Goal: Register for event/course

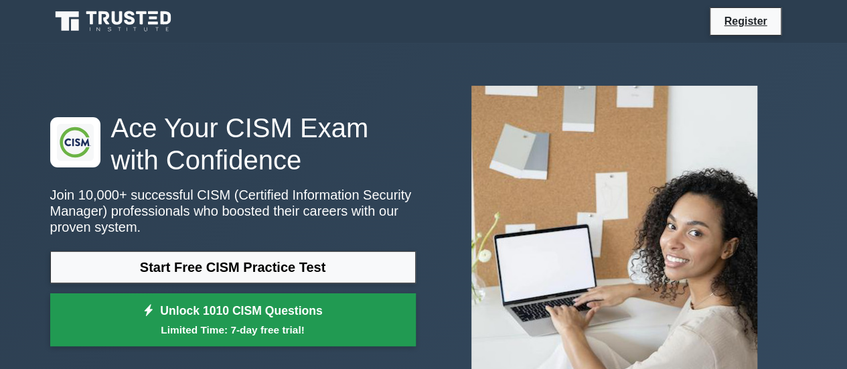
click at [282, 330] on small "Limited Time: 7-day free trial!" at bounding box center [233, 329] width 332 height 15
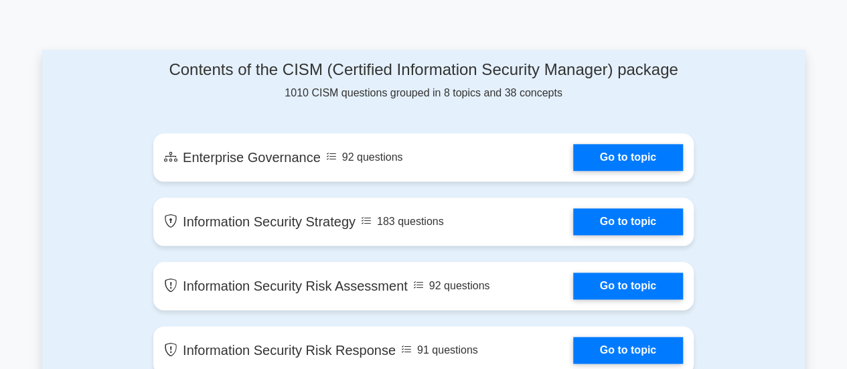
scroll to position [672, 0]
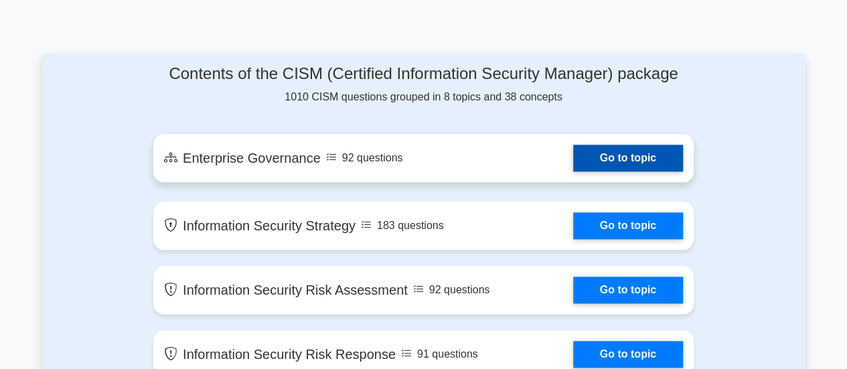
click at [610, 159] on link "Go to topic" at bounding box center [628, 158] width 110 height 27
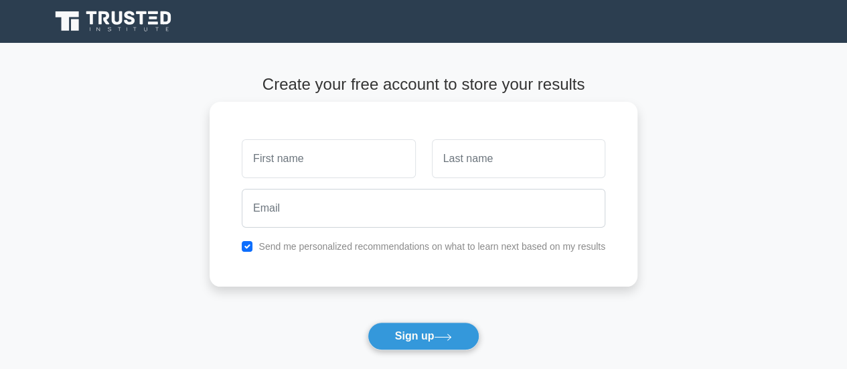
click at [276, 147] on input "text" at bounding box center [328, 158] width 173 height 39
type input "[PERSON_NAME]"
click at [294, 255] on div "Guruprasath Send me personalized recommendations on what to learn next based on…" at bounding box center [424, 194] width 428 height 185
click at [293, 245] on label "Send me personalized recommendations on what to learn next based on my results" at bounding box center [431, 246] width 347 height 11
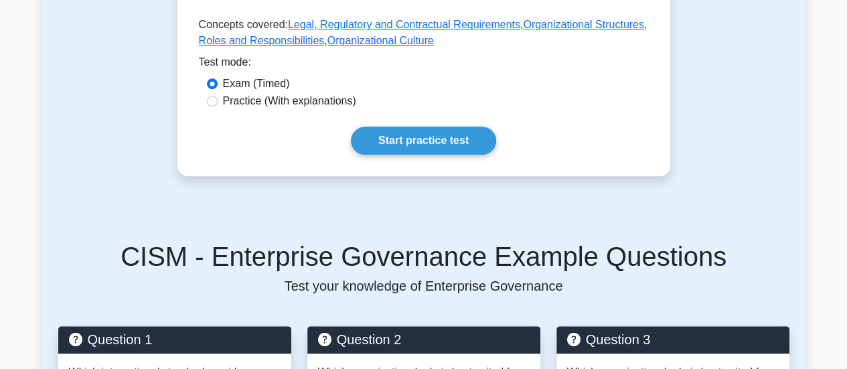
scroll to position [462, 0]
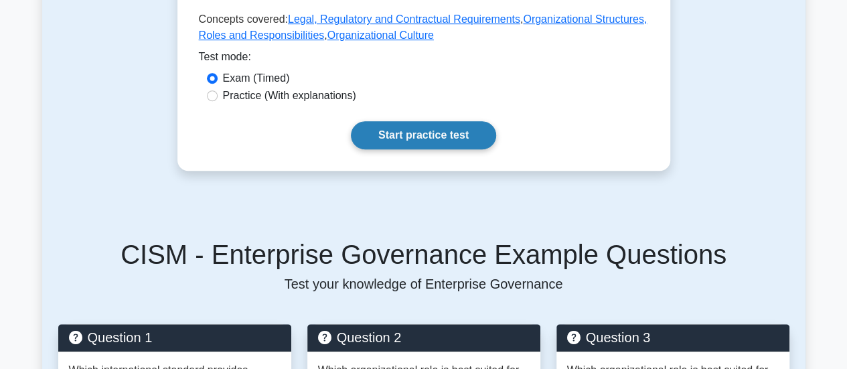
click at [404, 135] on link "Start practice test" at bounding box center [423, 135] width 145 height 28
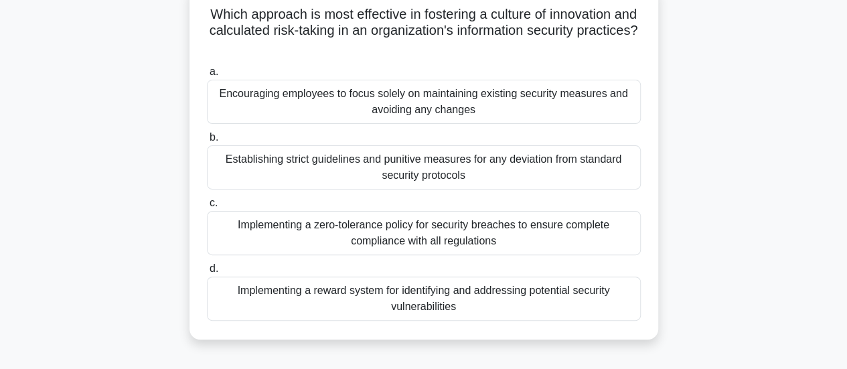
scroll to position [92, 0]
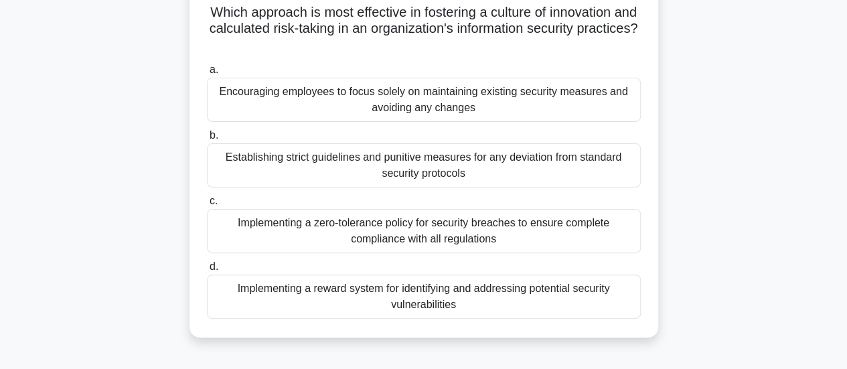
click at [457, 242] on div "Implementing a zero-tolerance policy for security breaches to ensure complete c…" at bounding box center [424, 231] width 434 height 44
click at [207, 206] on input "c. Implementing a zero-tolerance policy for security breaches to ensure complet…" at bounding box center [207, 201] width 0 height 9
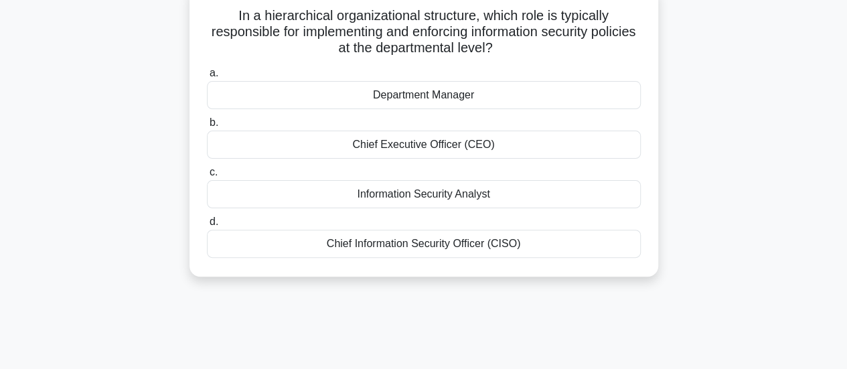
scroll to position [0, 0]
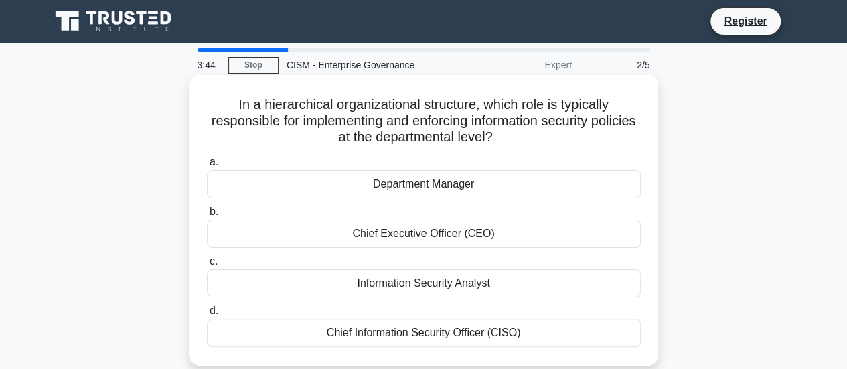
click at [443, 184] on div "Department Manager" at bounding box center [424, 184] width 434 height 28
click at [207, 167] on input "a. Department Manager" at bounding box center [207, 162] width 0 height 9
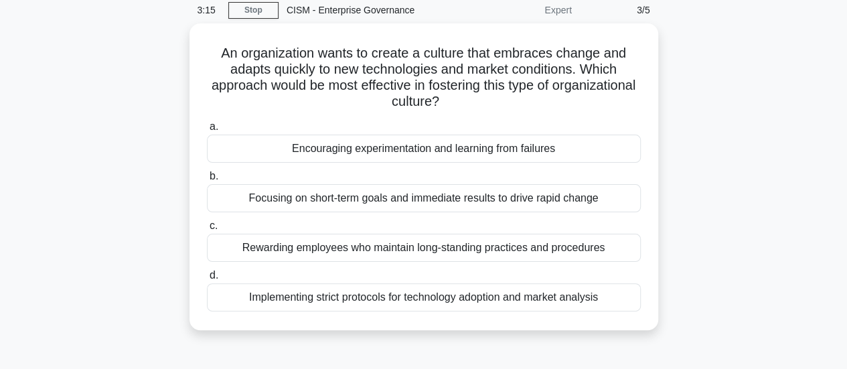
scroll to position [80, 0]
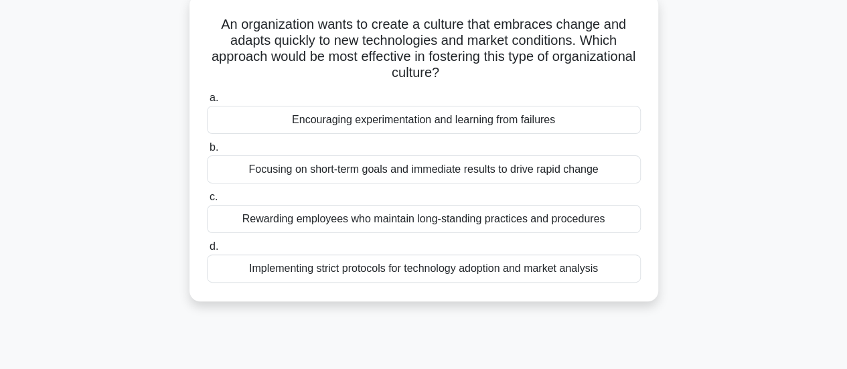
click at [519, 262] on div "Implementing strict protocols for technology adoption and market analysis" at bounding box center [424, 268] width 434 height 28
click at [207, 251] on input "d. Implementing strict protocols for technology adoption and market analysis" at bounding box center [207, 246] width 0 height 9
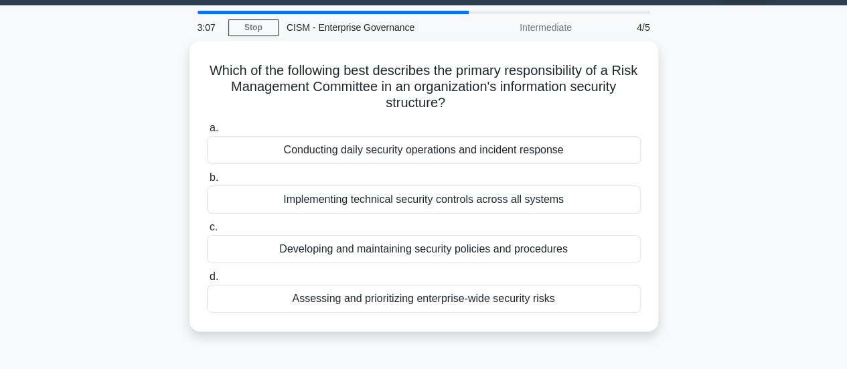
scroll to position [0, 0]
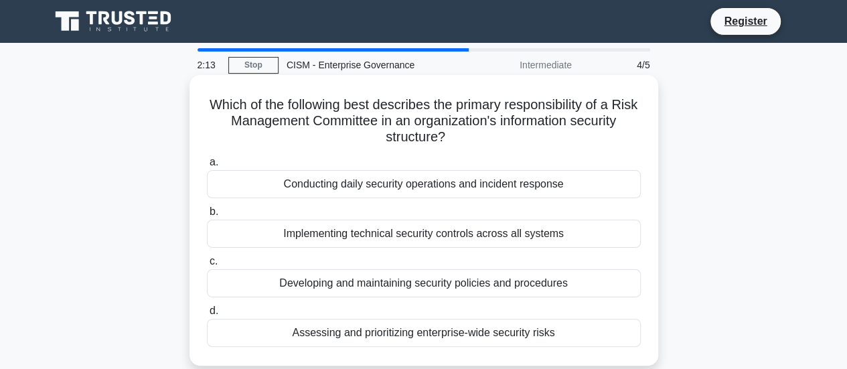
click at [502, 329] on div "Assessing and prioritizing enterprise-wide security risks" at bounding box center [424, 333] width 434 height 28
click at [207, 315] on input "d. Assessing and prioritizing enterprise-wide security risks" at bounding box center [207, 311] width 0 height 9
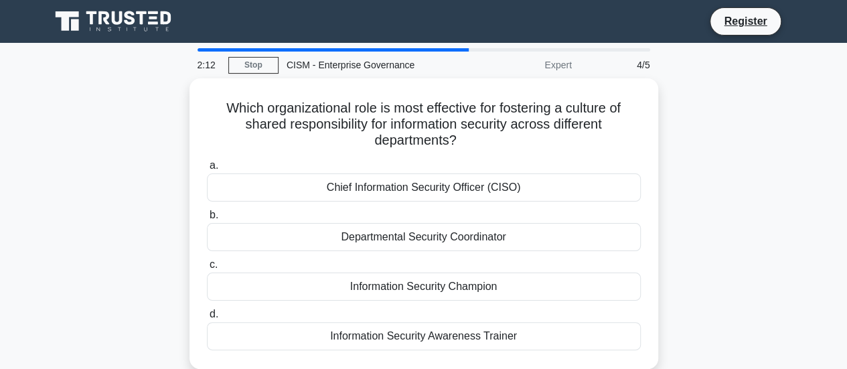
click at [502, 329] on div "Information Security Awareness Trainer" at bounding box center [424, 336] width 434 height 28
click at [207, 319] on input "d. Information Security Awareness Trainer" at bounding box center [207, 314] width 0 height 9
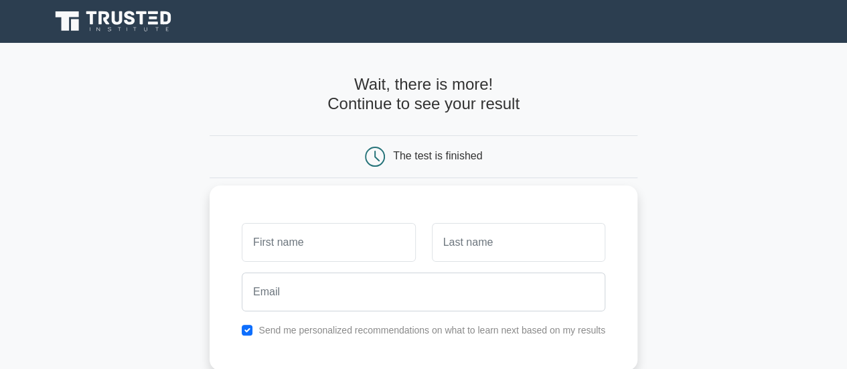
click at [246, 253] on input "text" at bounding box center [328, 242] width 173 height 39
click at [329, 257] on input "text" at bounding box center [328, 242] width 173 height 39
type input "[PERSON_NAME]"
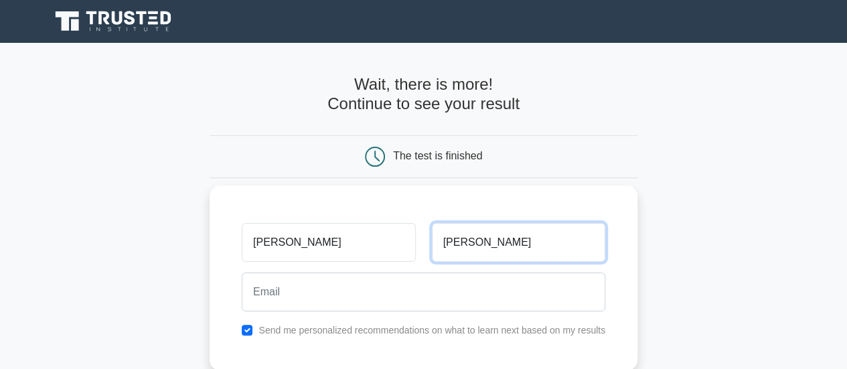
type input "[PERSON_NAME]"
click at [247, 326] on input "checkbox" at bounding box center [247, 330] width 11 height 11
checkbox input "false"
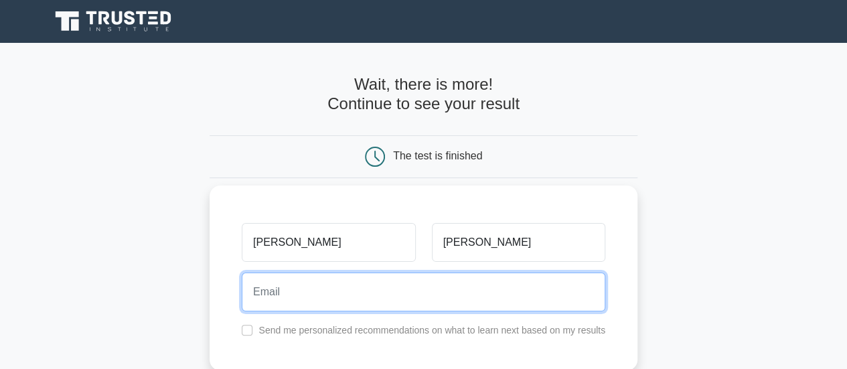
click at [265, 298] on input "email" at bounding box center [423, 291] width 363 height 39
type input "[EMAIL_ADDRESS][DOMAIN_NAME]"
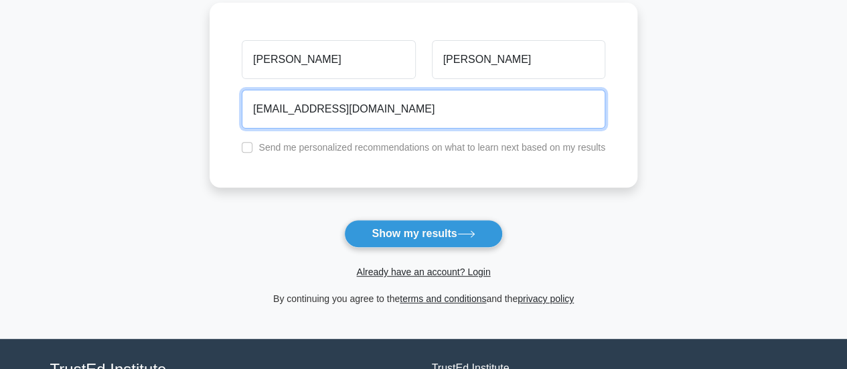
scroll to position [187, 0]
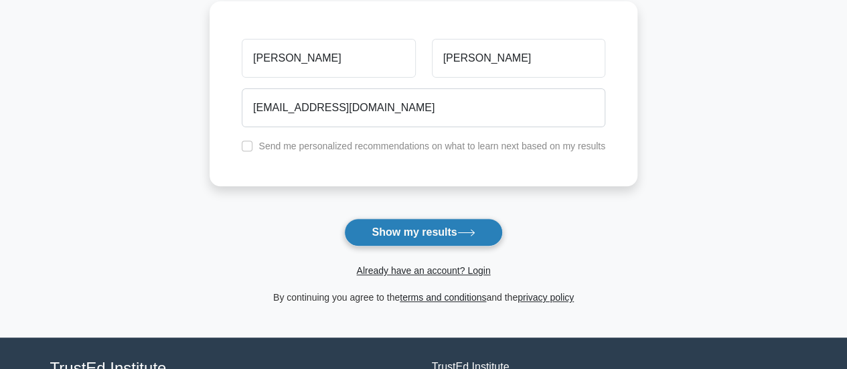
click at [414, 238] on button "Show my results" at bounding box center [423, 232] width 158 height 28
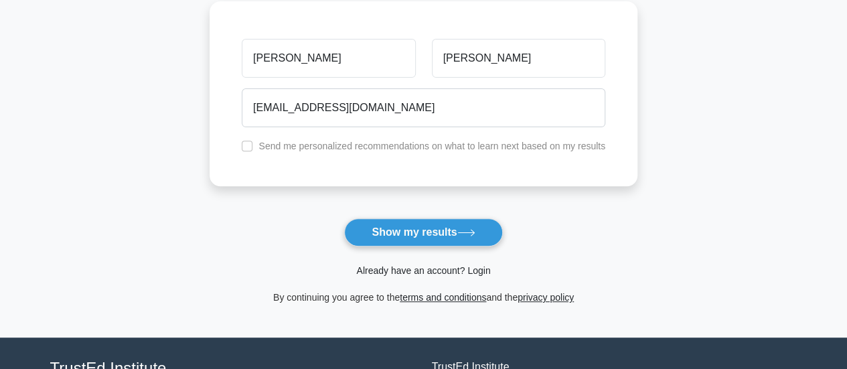
click at [439, 268] on link "Already have an account? Login" at bounding box center [423, 270] width 134 height 11
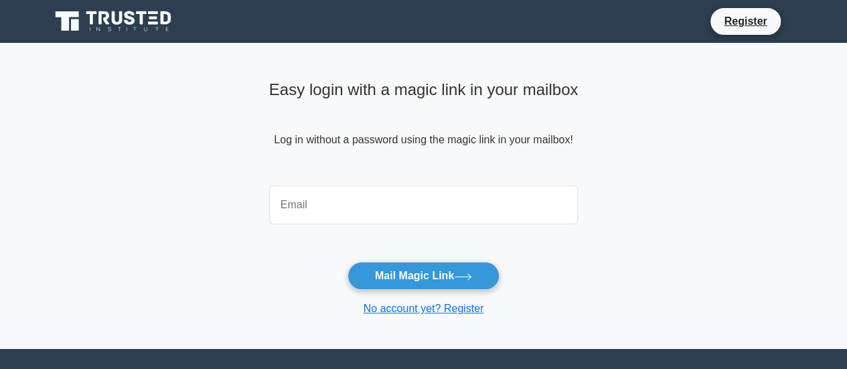
click at [344, 213] on input "email" at bounding box center [423, 204] width 309 height 39
type input "[EMAIL_ADDRESS][DOMAIN_NAME]"
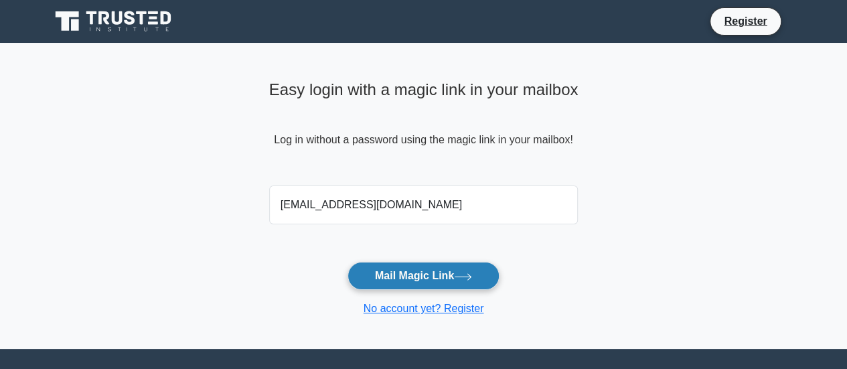
click at [430, 282] on button "Mail Magic Link" at bounding box center [423, 276] width 152 height 28
